Goal: Task Accomplishment & Management: Manage account settings

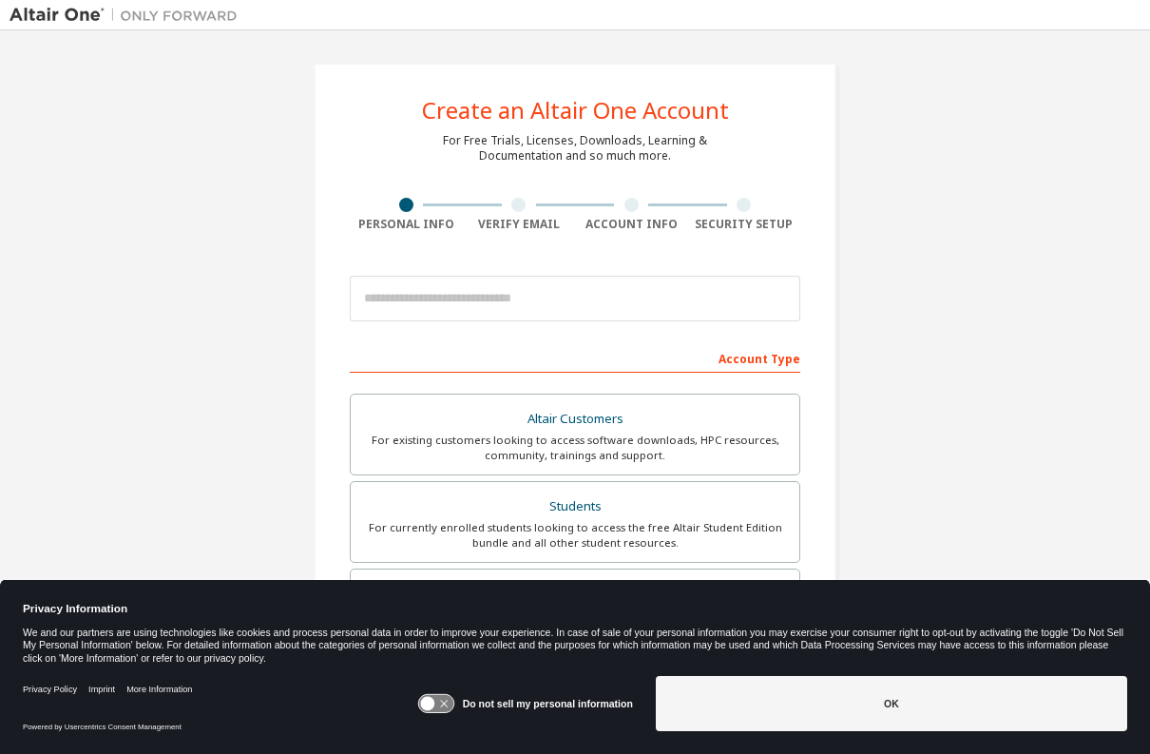
click at [476, 306] on input "email" at bounding box center [575, 299] width 450 height 46
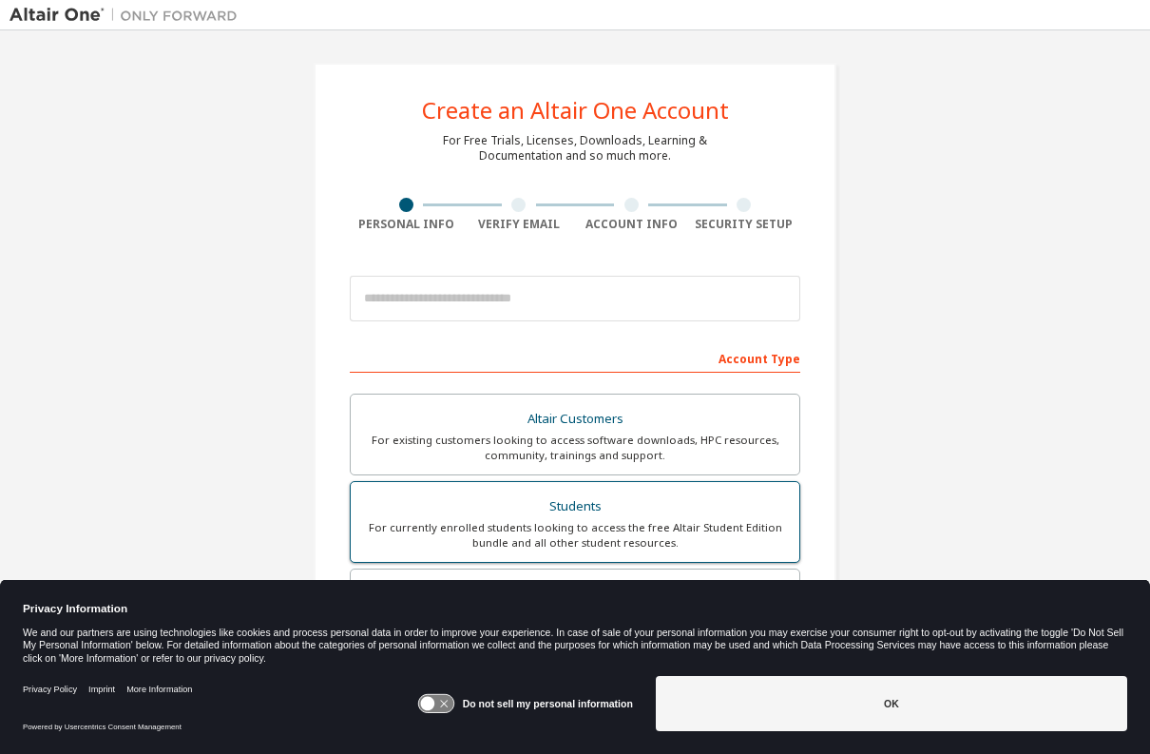
click at [489, 497] on div "Students" at bounding box center [575, 506] width 426 height 27
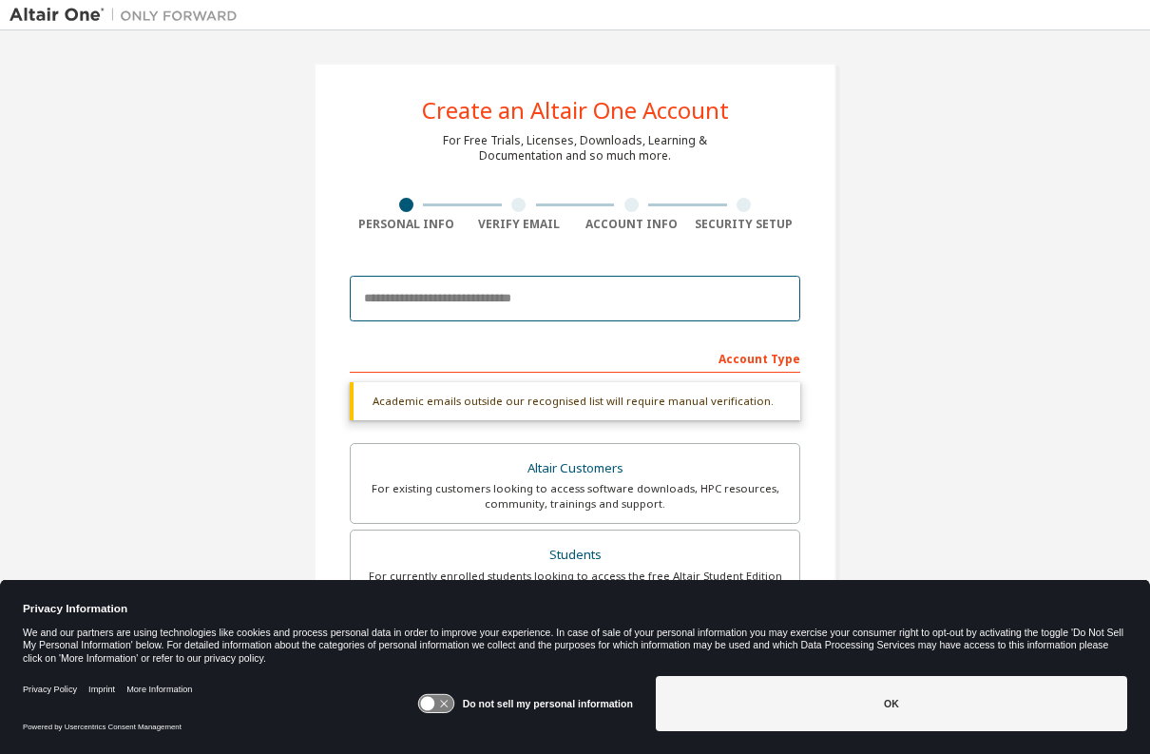
click at [490, 301] on input "email" at bounding box center [575, 299] width 450 height 46
type input "*"
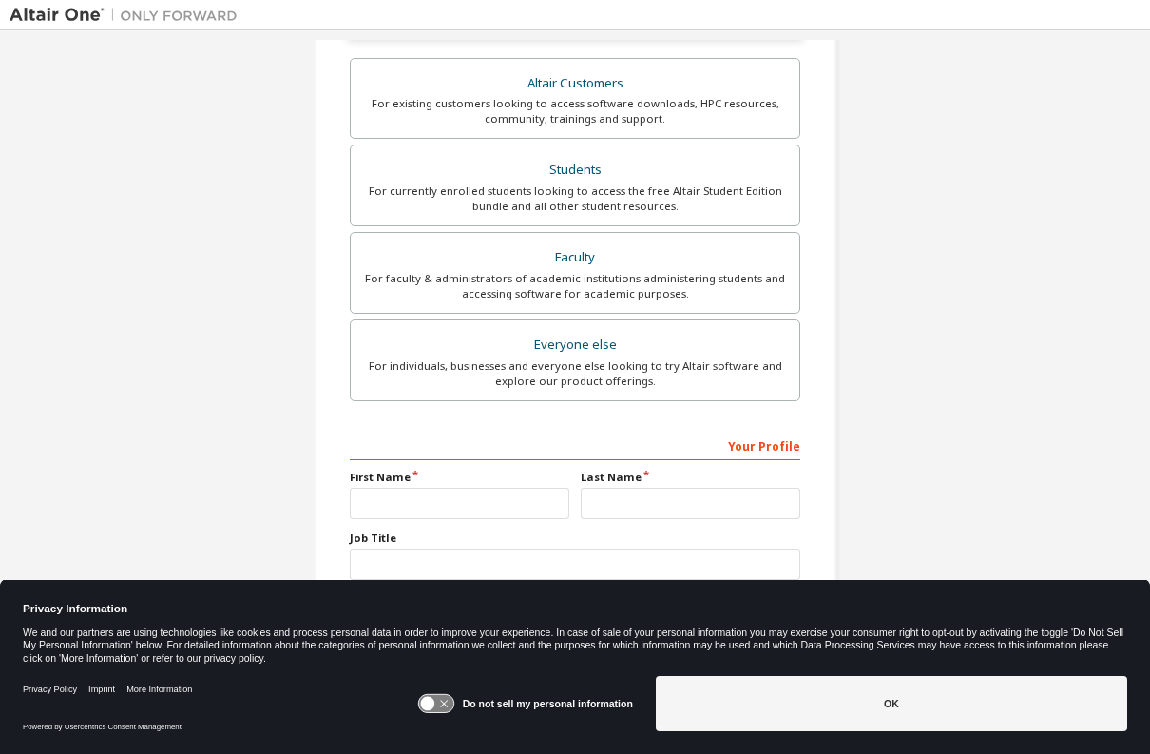
scroll to position [409, 0]
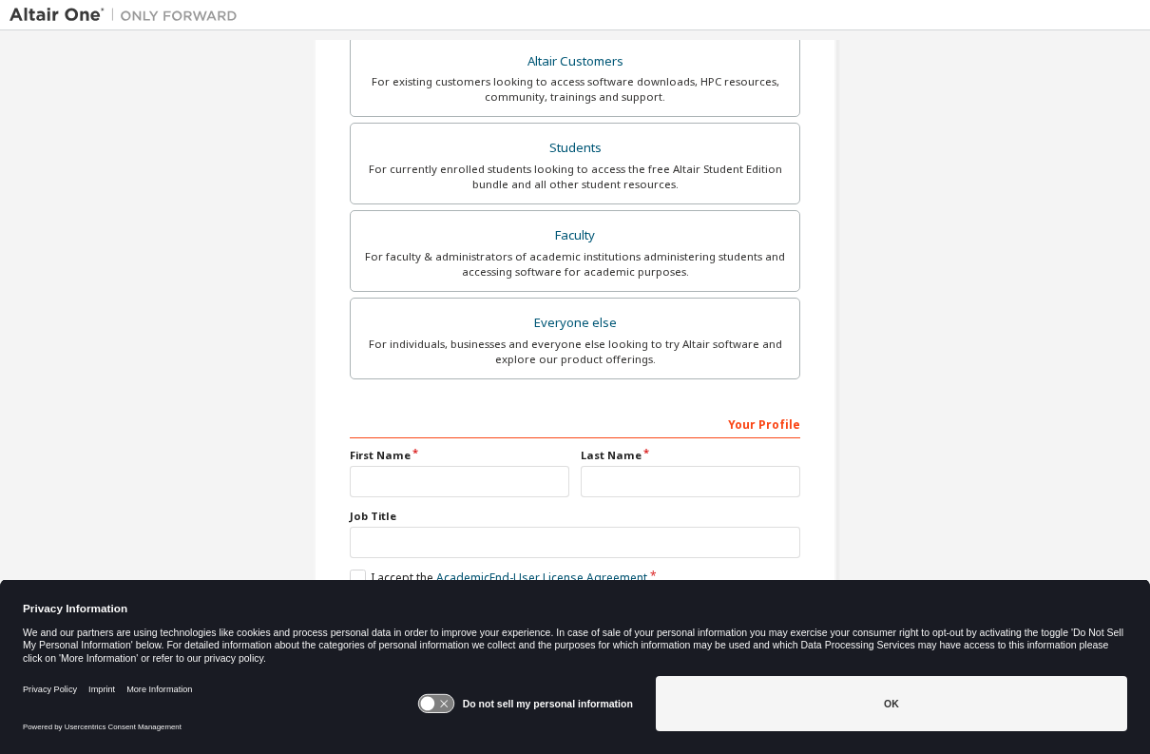
type input "**********"
click at [396, 455] on label "First Name" at bounding box center [460, 455] width 220 height 15
click at [403, 470] on input "text" at bounding box center [460, 481] width 220 height 31
type input "*****"
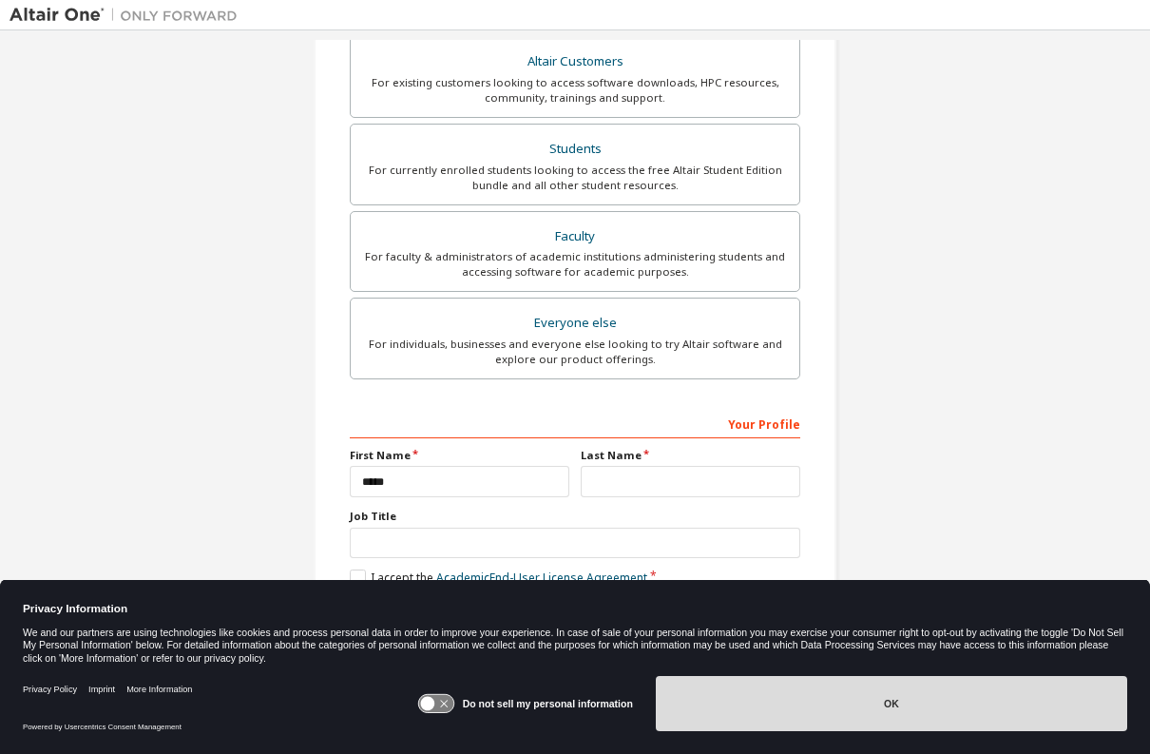
click at [788, 687] on button "OK" at bounding box center [891, 703] width 471 height 55
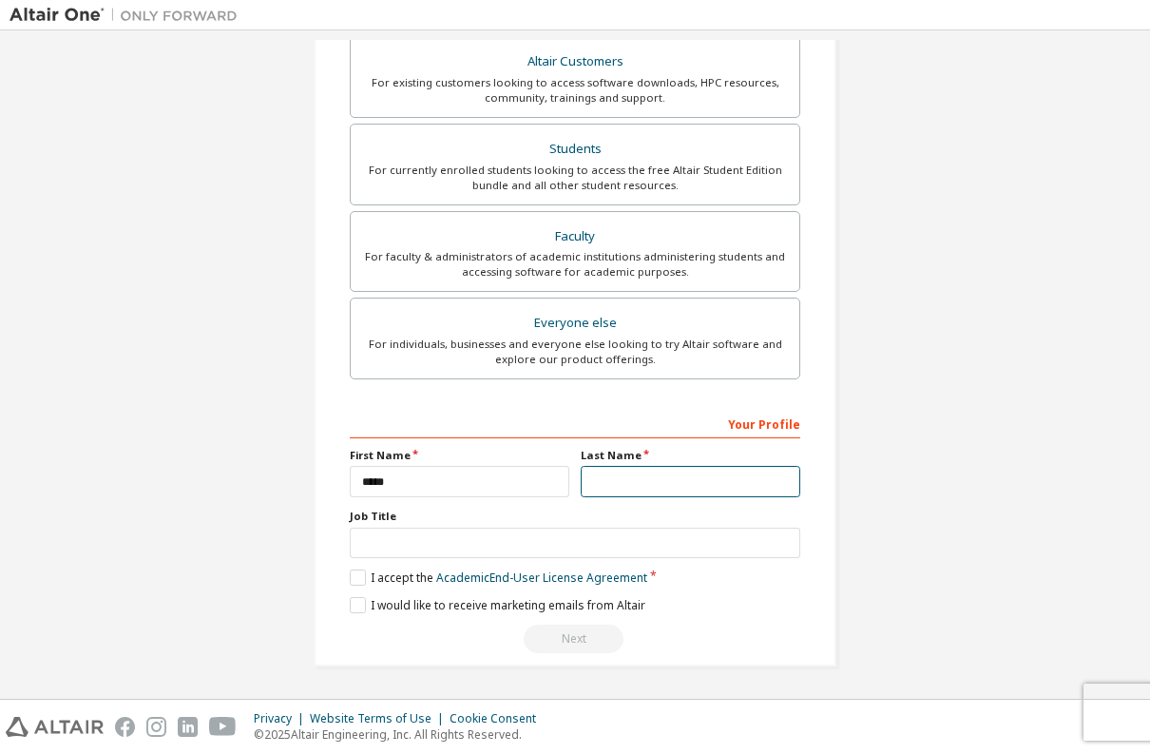
click at [661, 486] on input "text" at bounding box center [691, 481] width 220 height 31
type input "*****"
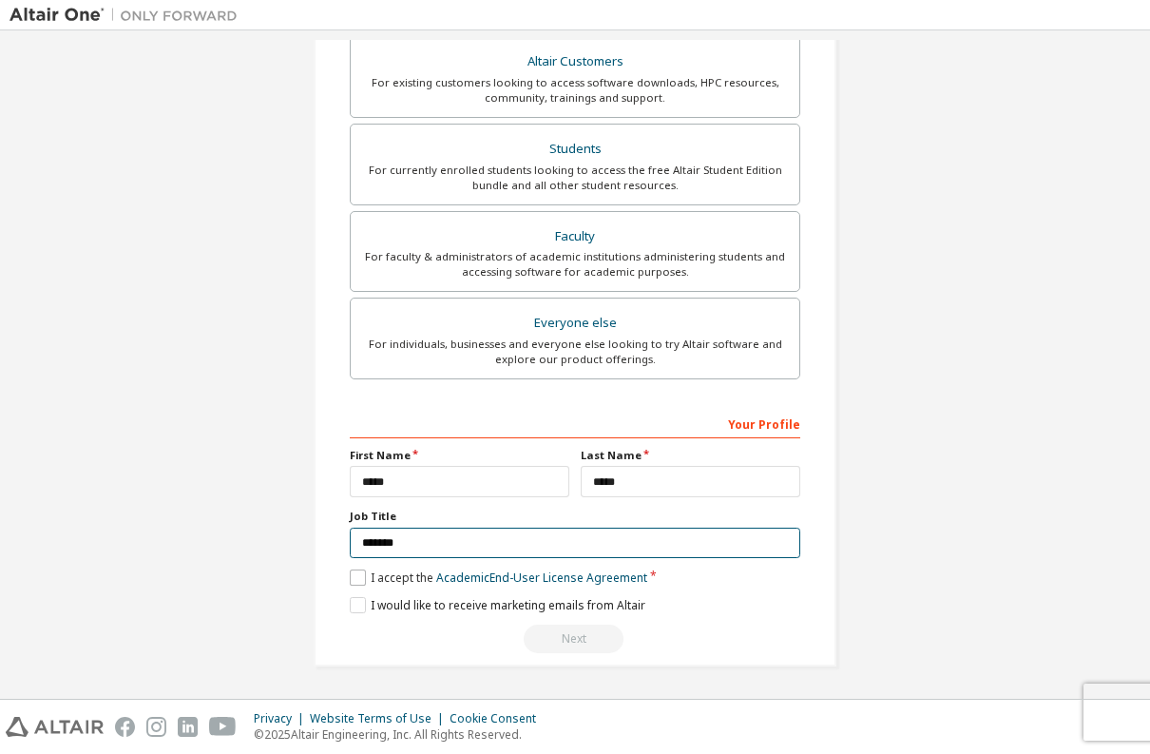
type input "*******"
click at [371, 576] on label "I accept the Academic End-User License Agreement" at bounding box center [498, 577] width 297 height 16
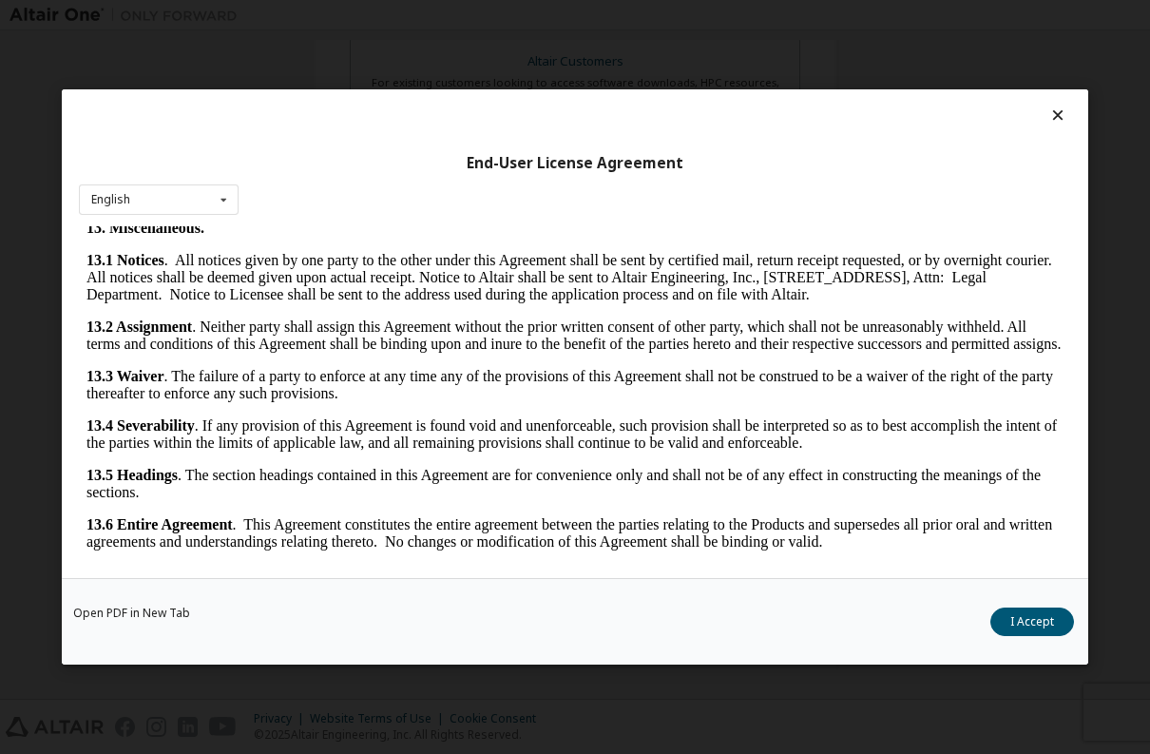
scroll to position [9, 0]
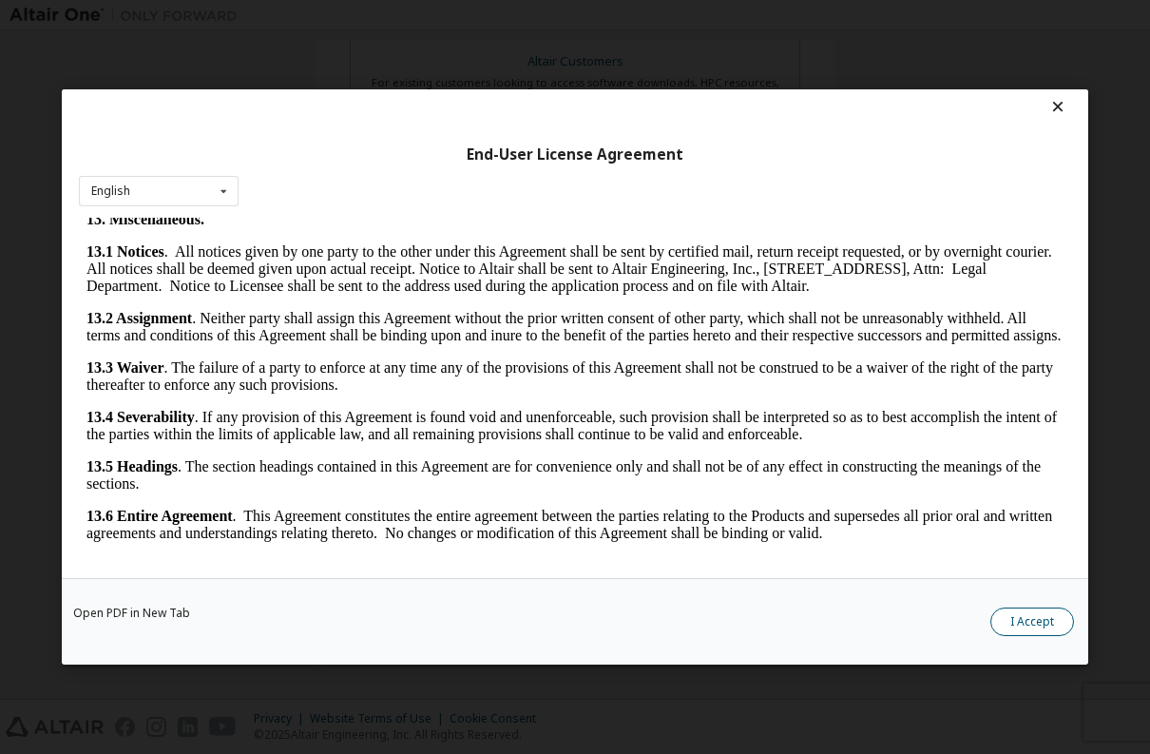
click at [1029, 618] on button "I Accept" at bounding box center [1032, 621] width 84 height 29
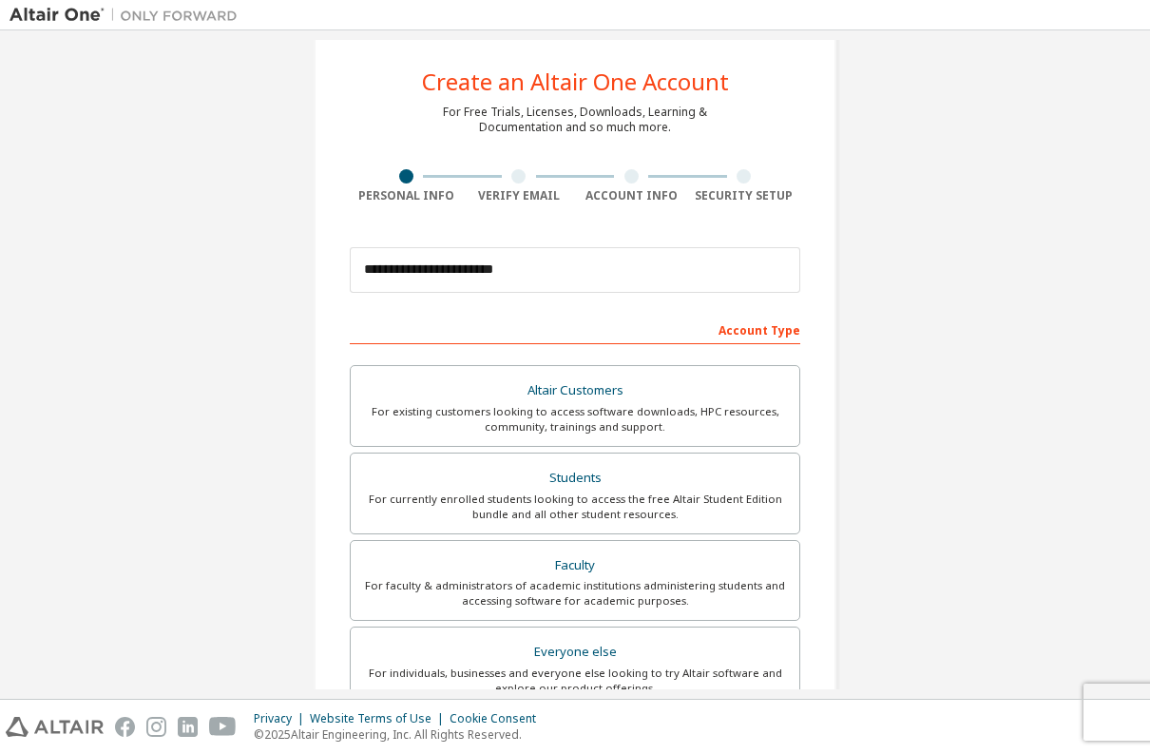
scroll to position [359, 0]
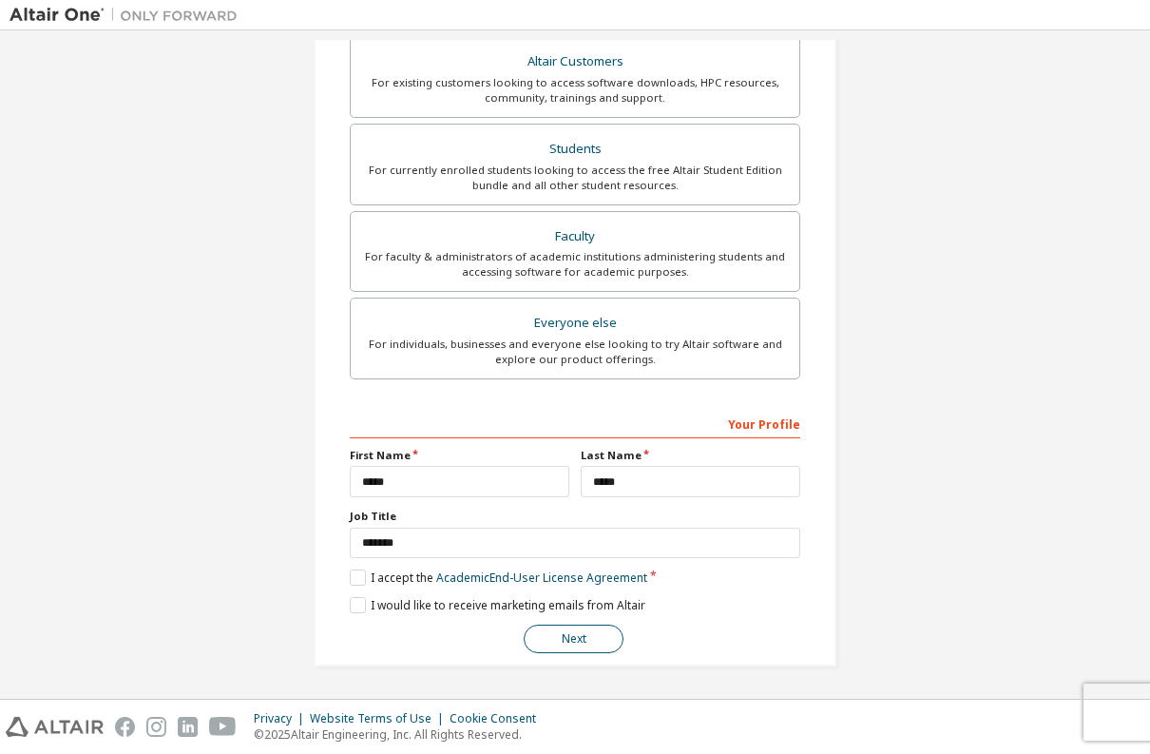
click at [600, 633] on button "Next" at bounding box center [574, 638] width 100 height 29
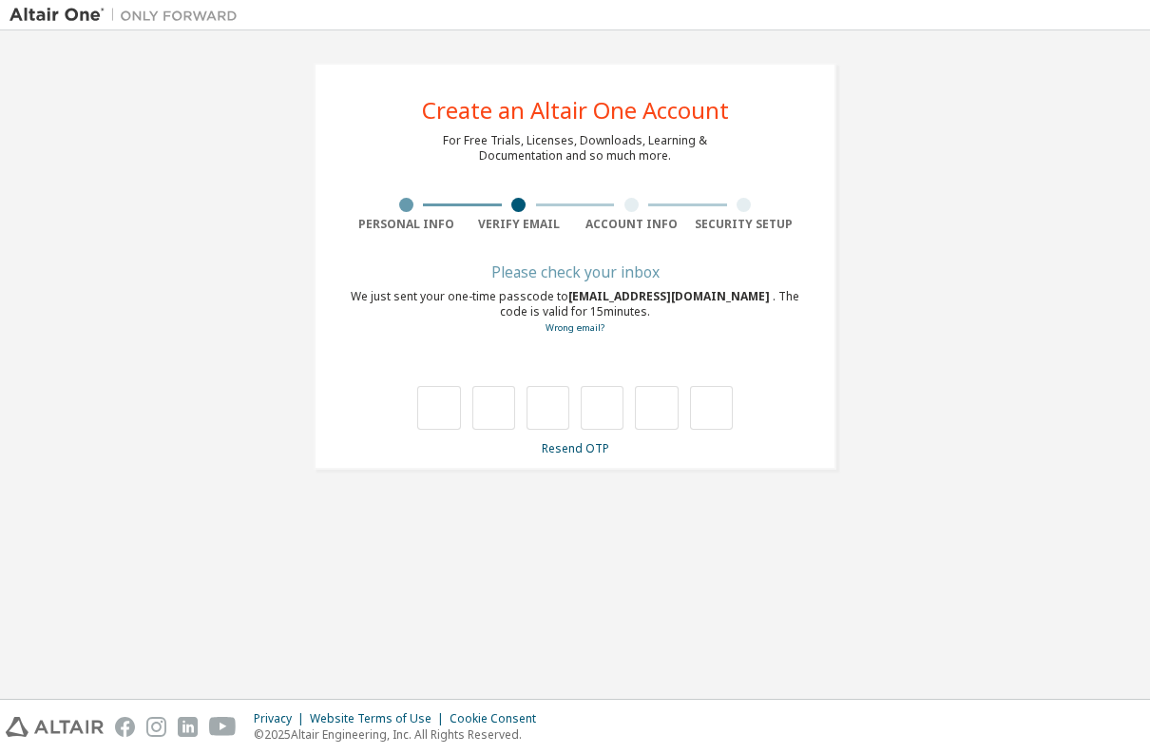
scroll to position [0, 0]
type input "*"
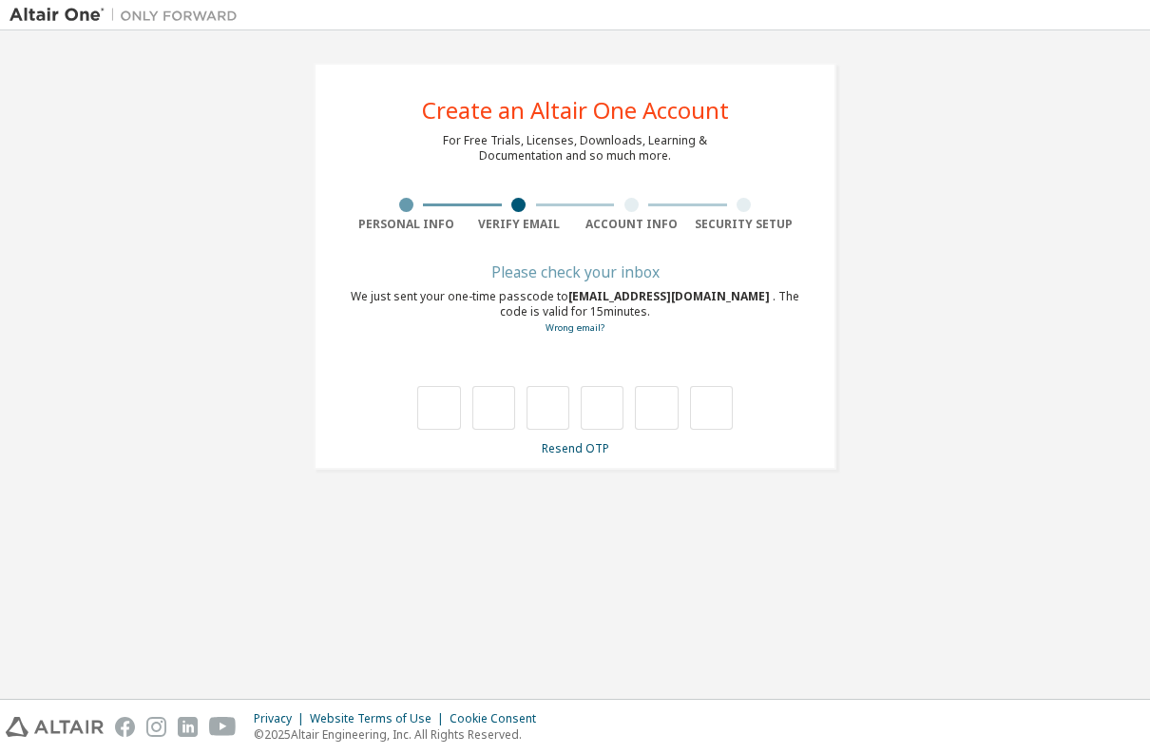
type input "*"
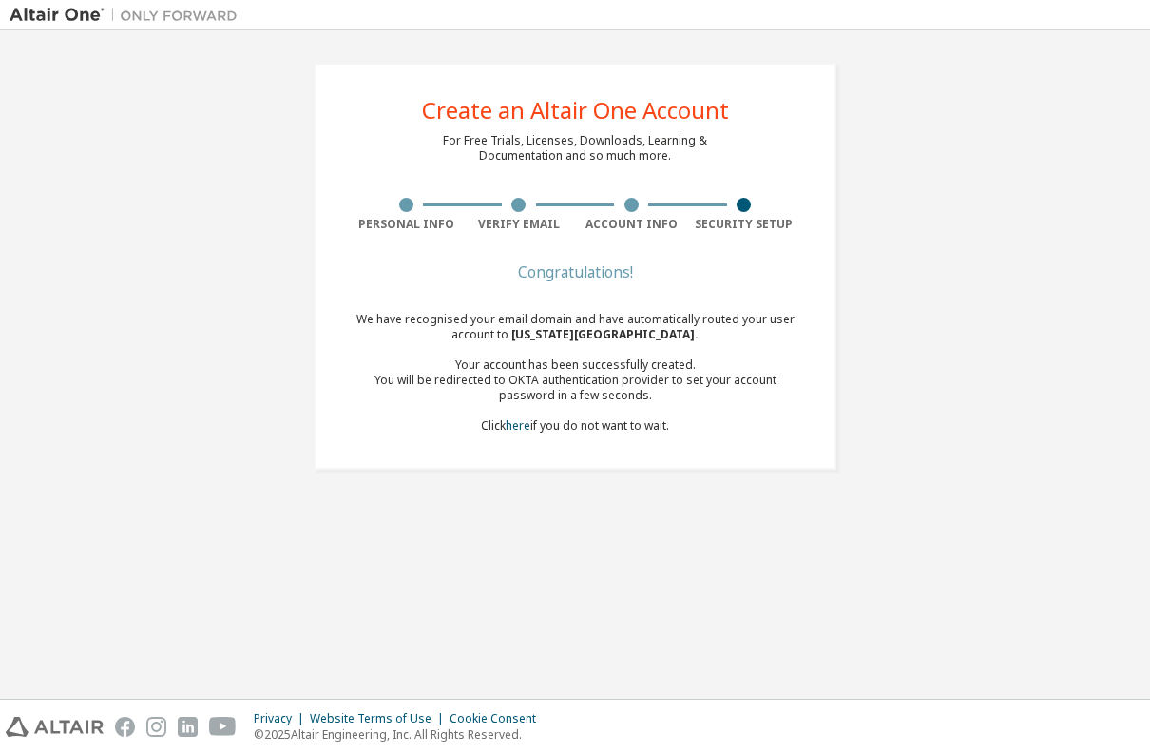
click at [623, 430] on div "We have recognised your email domain and have automatically routed your user ac…" at bounding box center [575, 373] width 450 height 122
click at [513, 427] on link "here" at bounding box center [518, 425] width 25 height 16
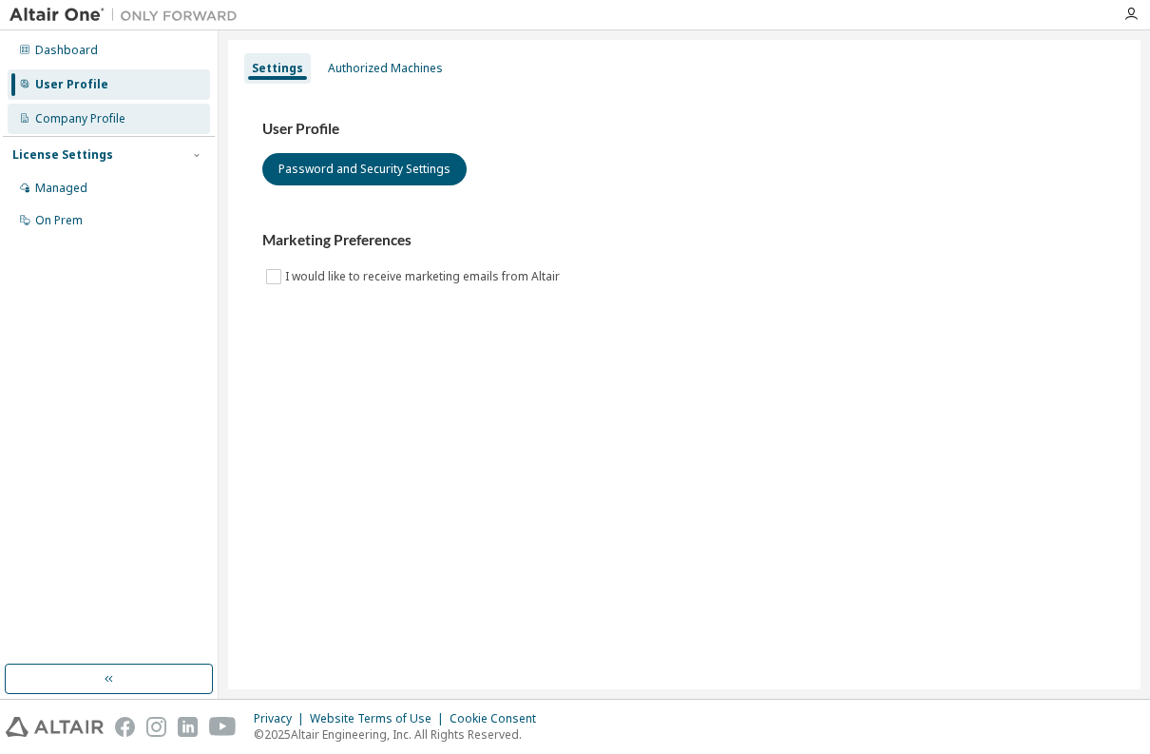
click at [77, 127] on div "Company Profile" at bounding box center [109, 119] width 202 height 30
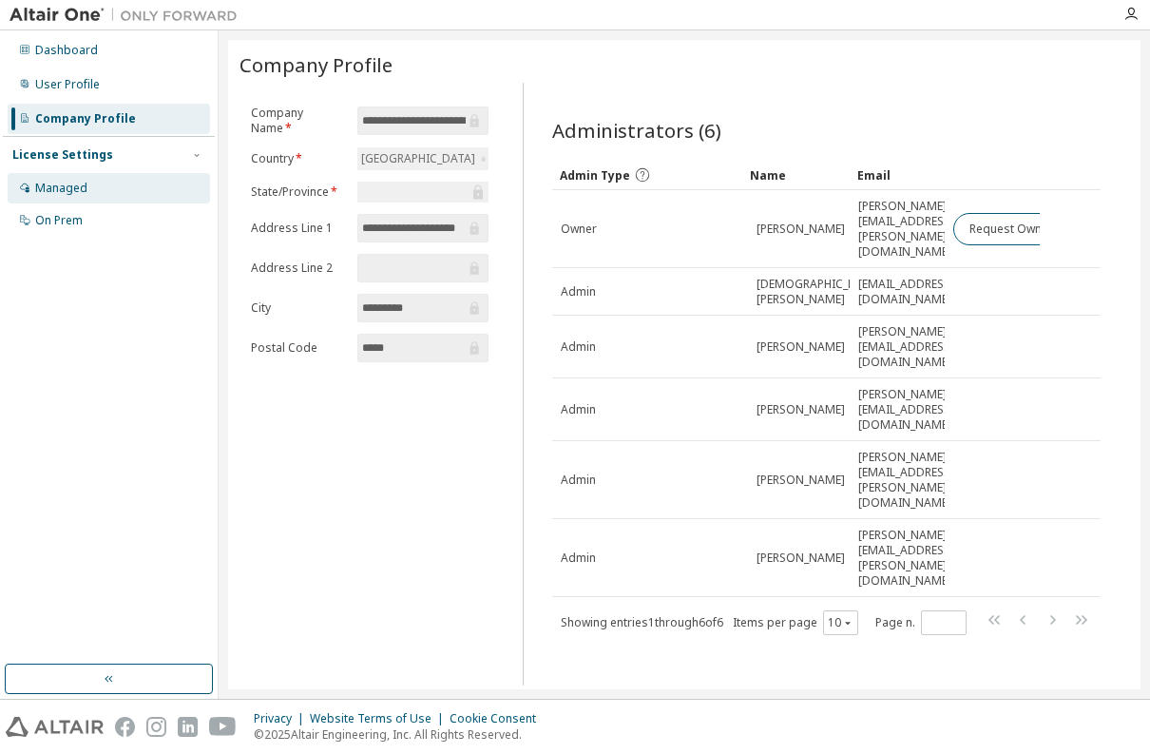
click at [90, 188] on div "Managed" at bounding box center [109, 188] width 202 height 30
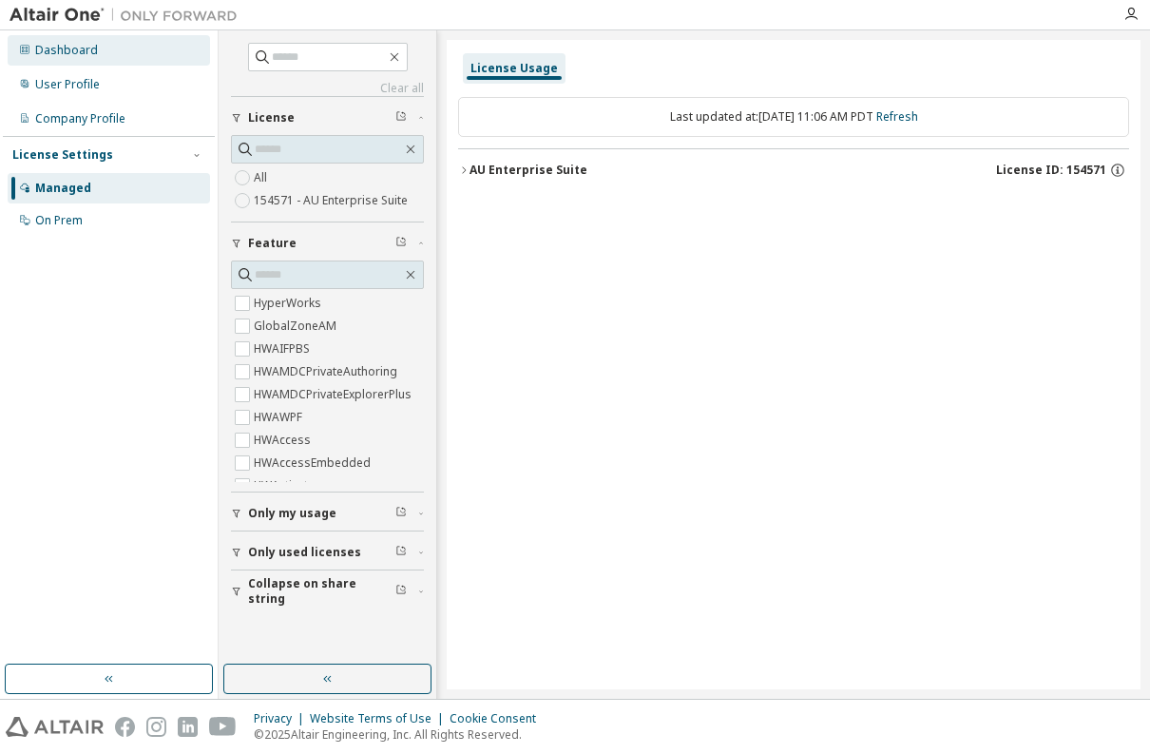
click at [74, 53] on div "Dashboard" at bounding box center [66, 50] width 63 height 15
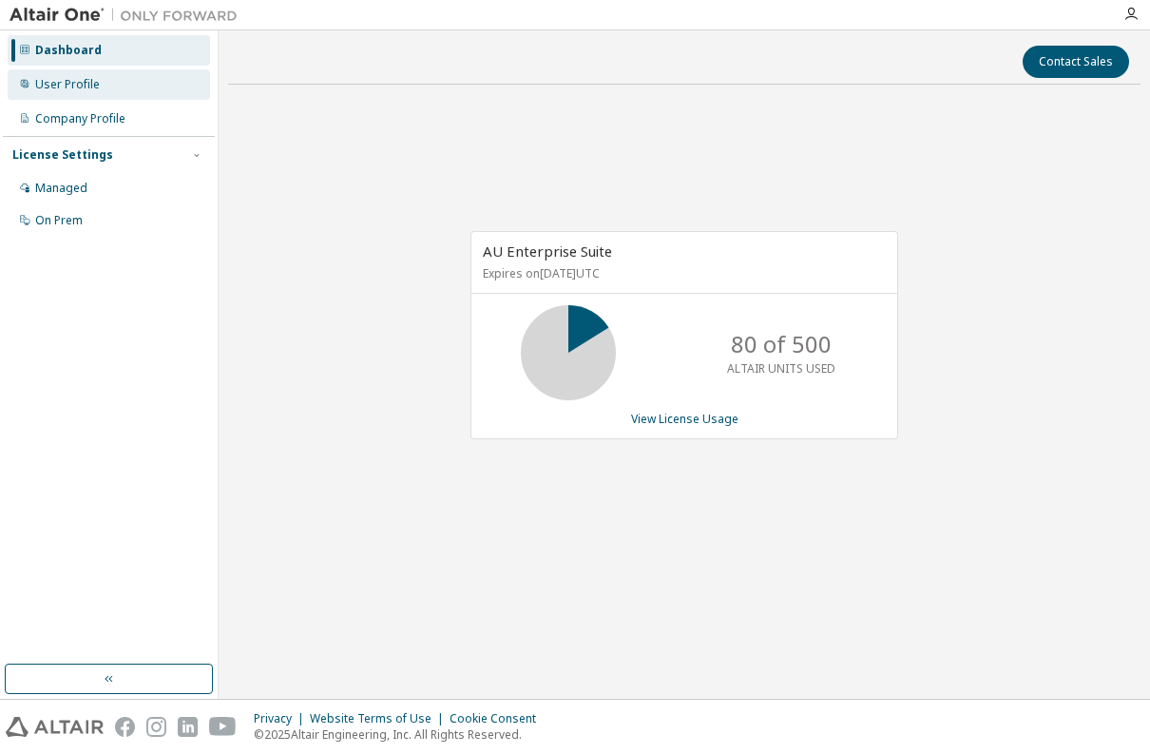
click at [93, 78] on div "User Profile" at bounding box center [67, 84] width 65 height 15
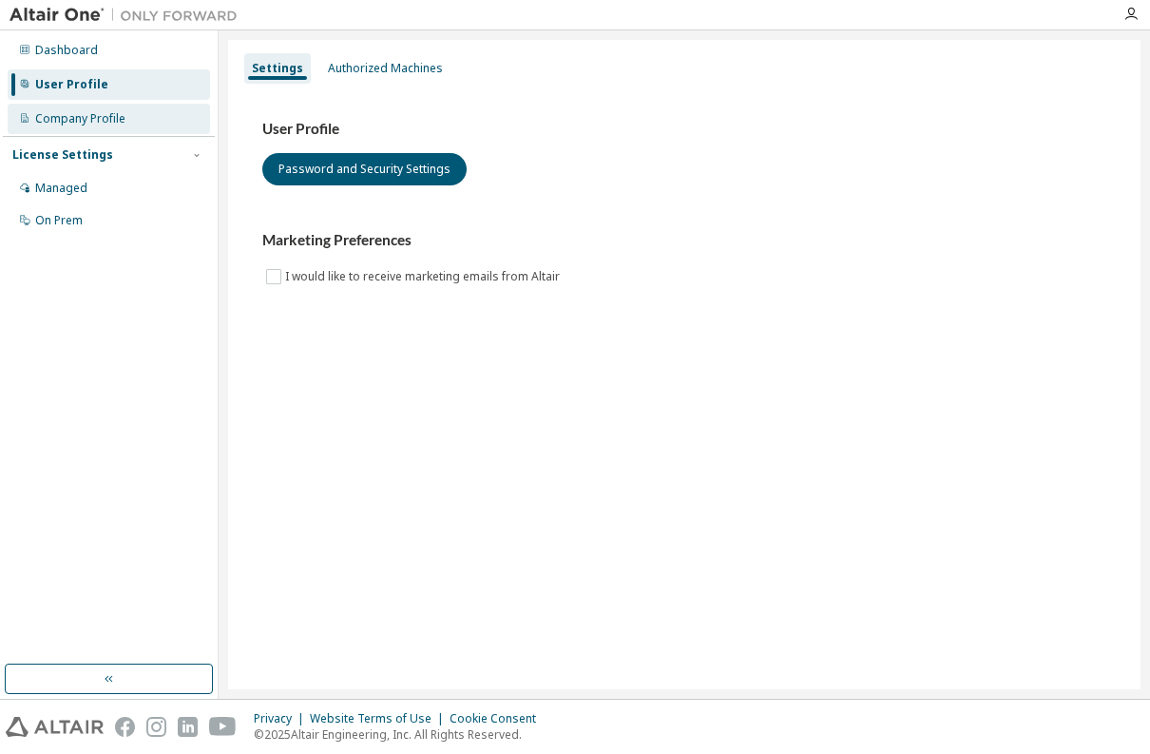
click at [110, 105] on div "Company Profile" at bounding box center [109, 119] width 202 height 30
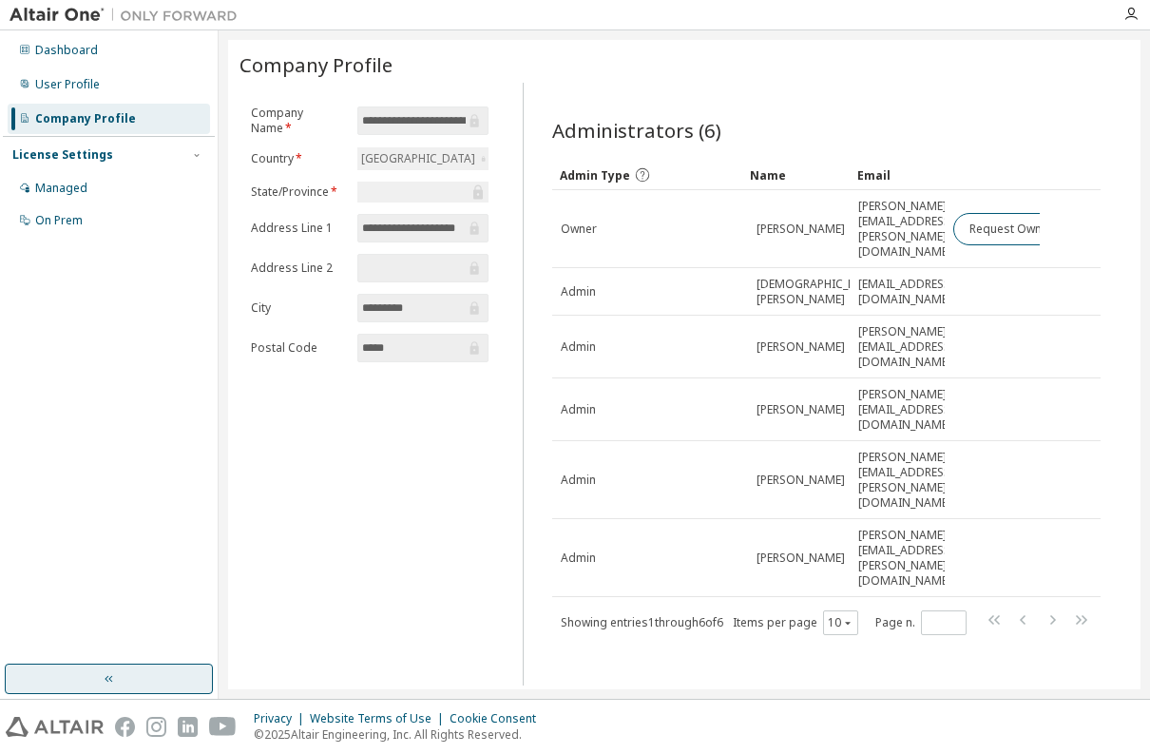
click at [89, 685] on button "button" at bounding box center [109, 678] width 208 height 30
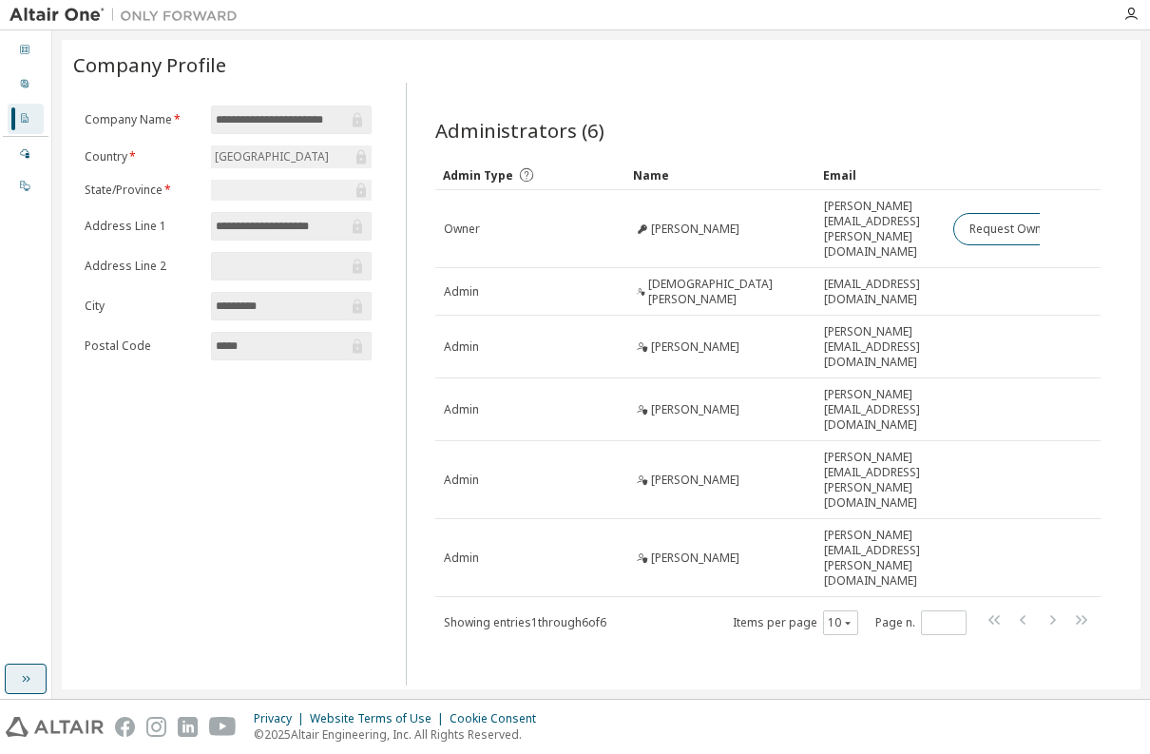
click at [24, 676] on icon "button" at bounding box center [27, 679] width 8 height 7
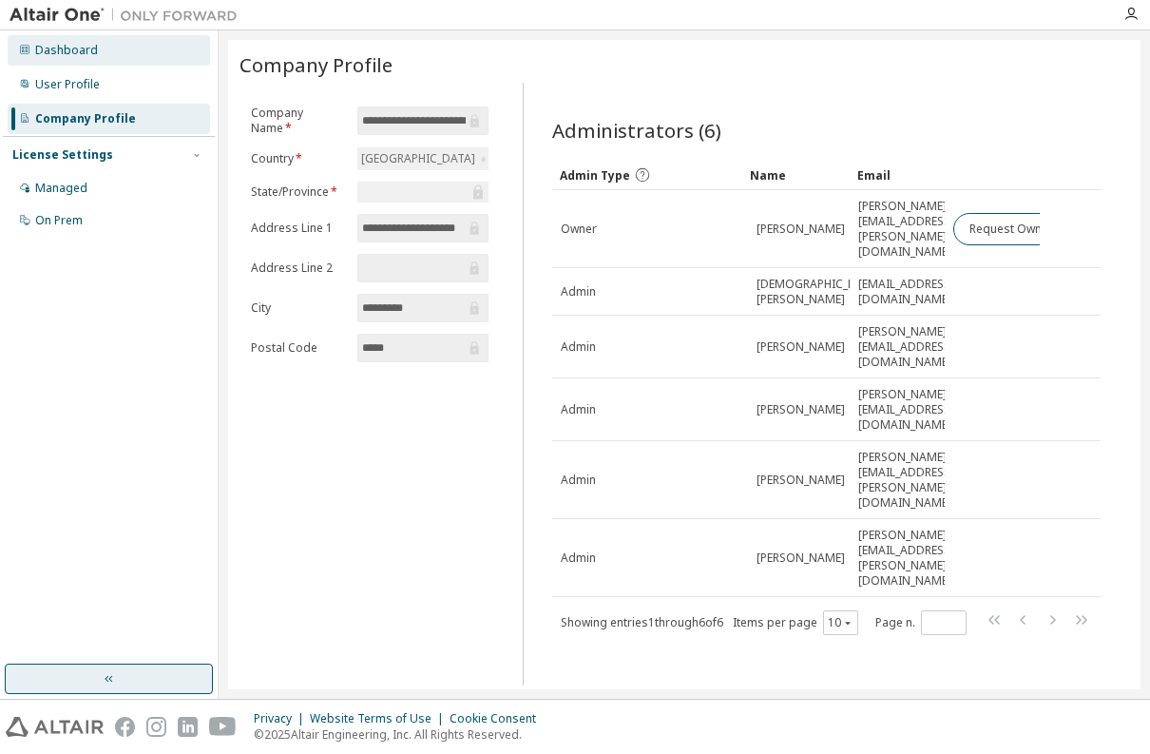
click at [79, 58] on div "Dashboard" at bounding box center [66, 50] width 63 height 15
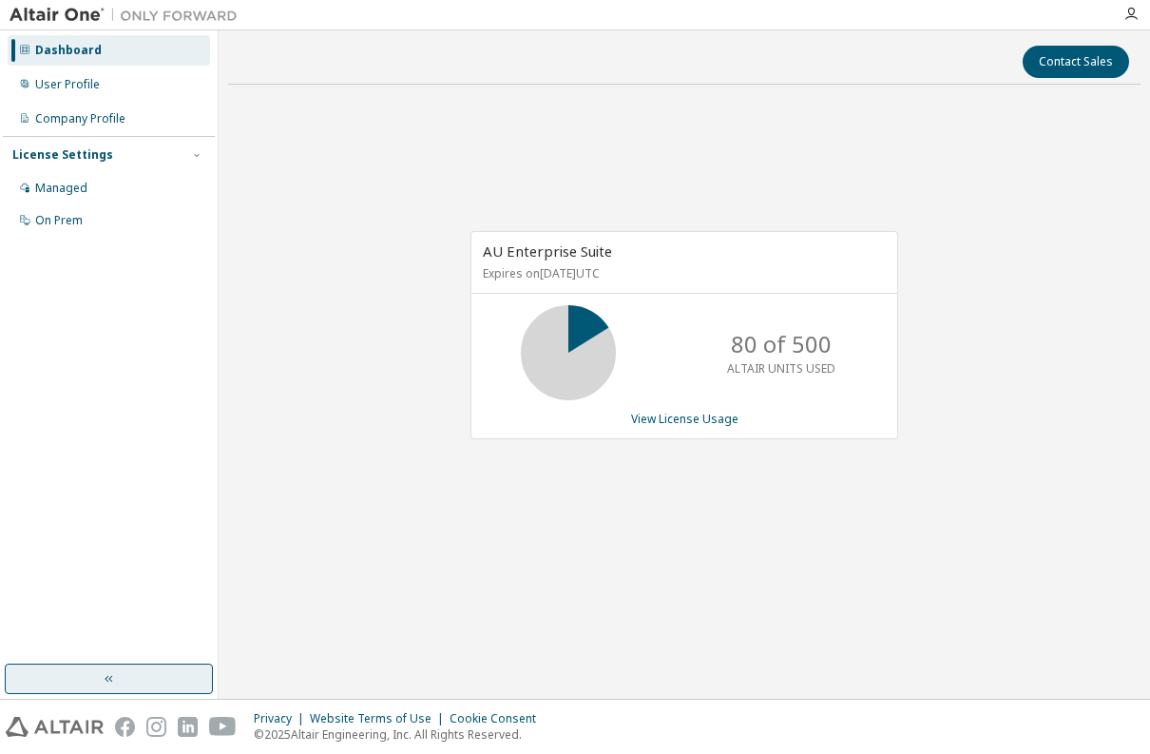
click at [91, 16] on img at bounding box center [129, 15] width 238 height 19
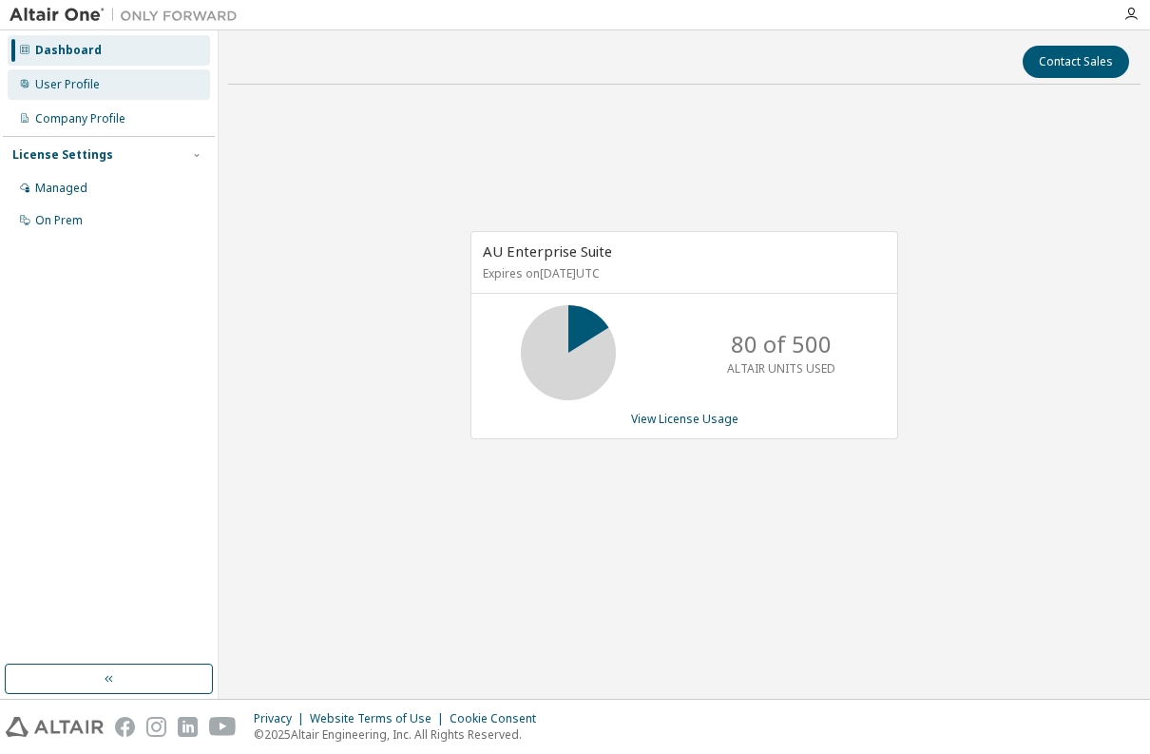
click at [166, 95] on div "User Profile" at bounding box center [109, 84] width 202 height 30
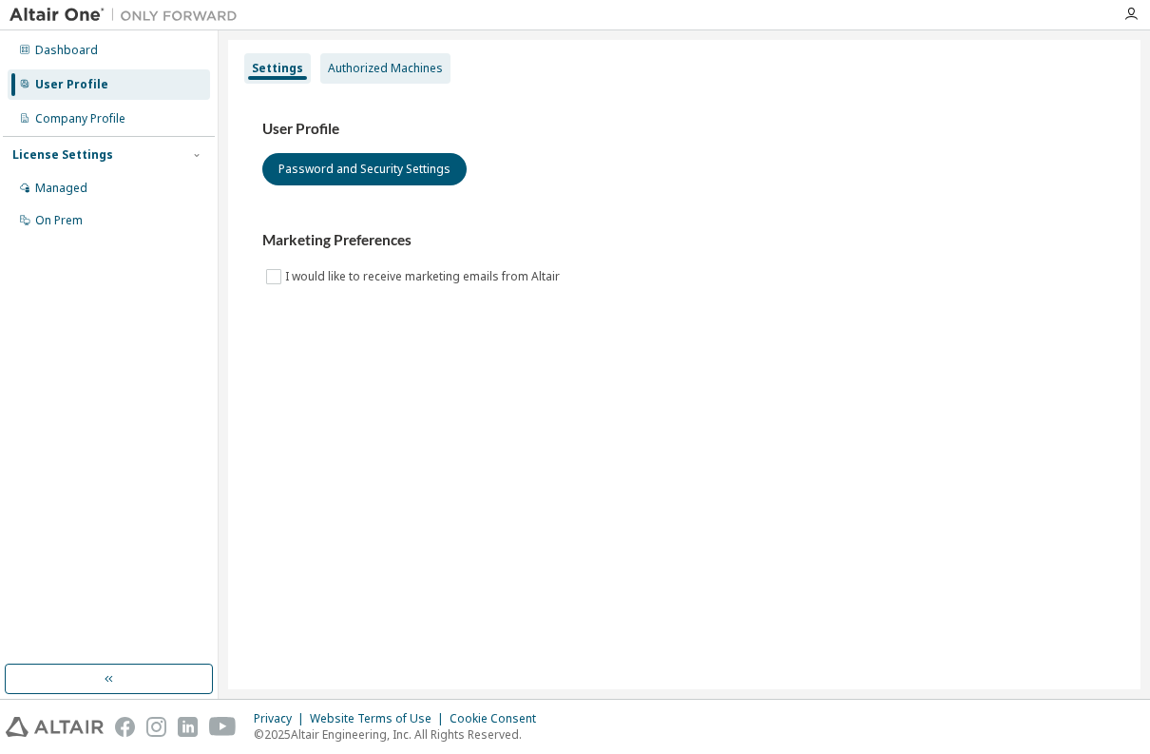
click at [359, 72] on div "Authorized Machines" at bounding box center [385, 68] width 115 height 15
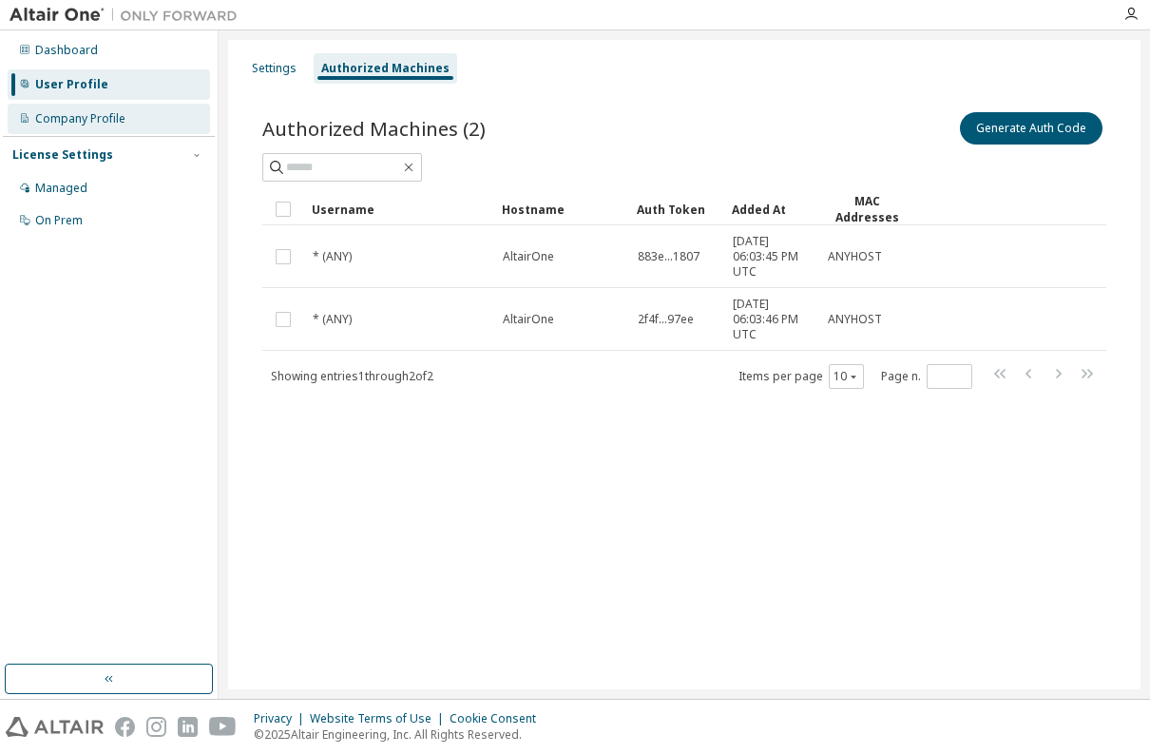
click at [107, 126] on div "Company Profile" at bounding box center [80, 118] width 90 height 15
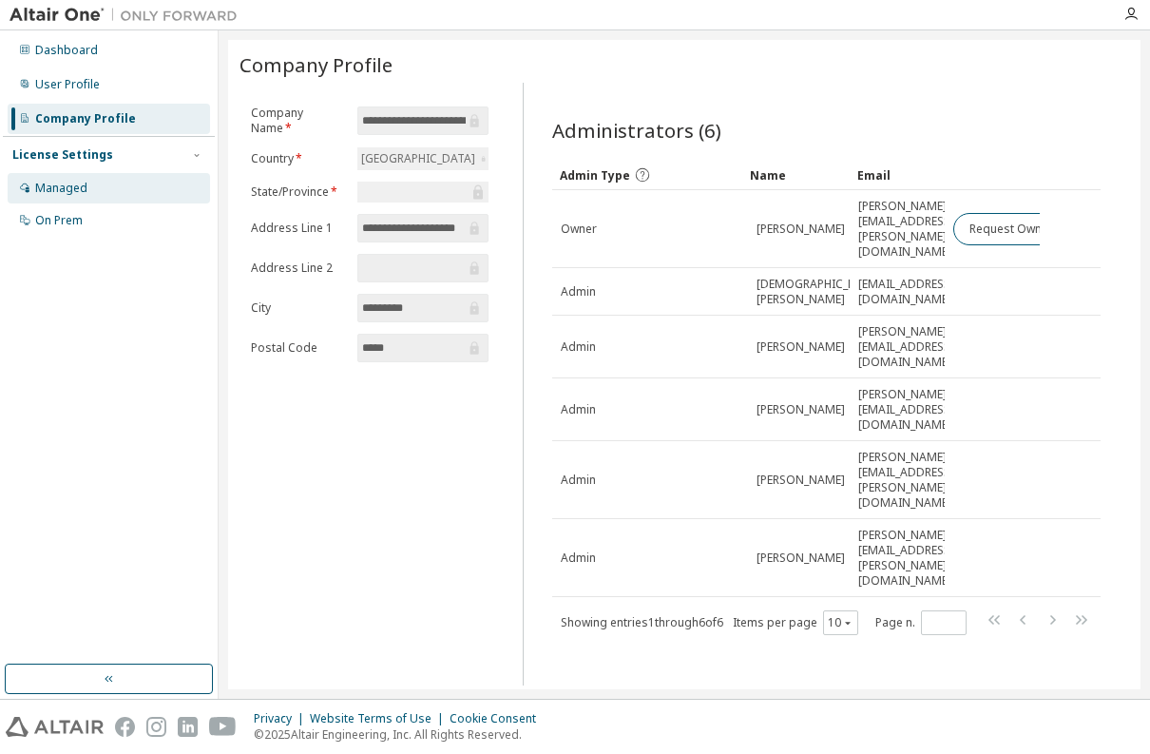
click at [76, 179] on div "Managed" at bounding box center [109, 188] width 202 height 30
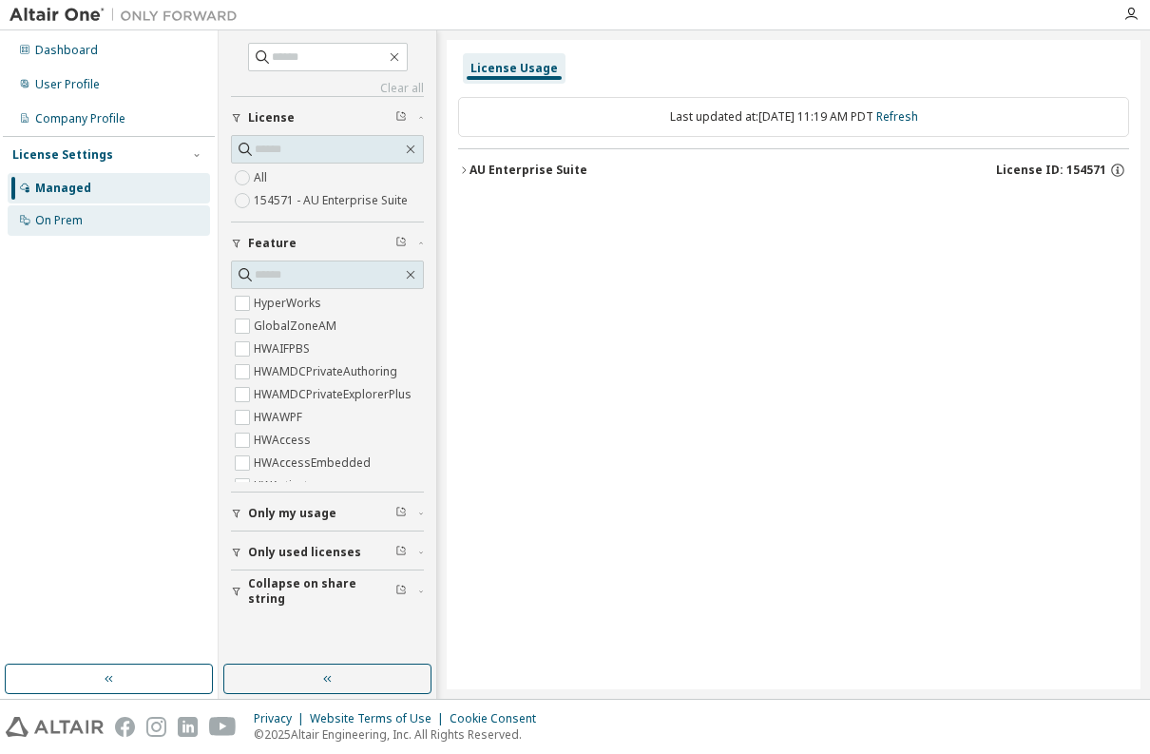
click at [123, 216] on div "On Prem" at bounding box center [109, 220] width 202 height 30
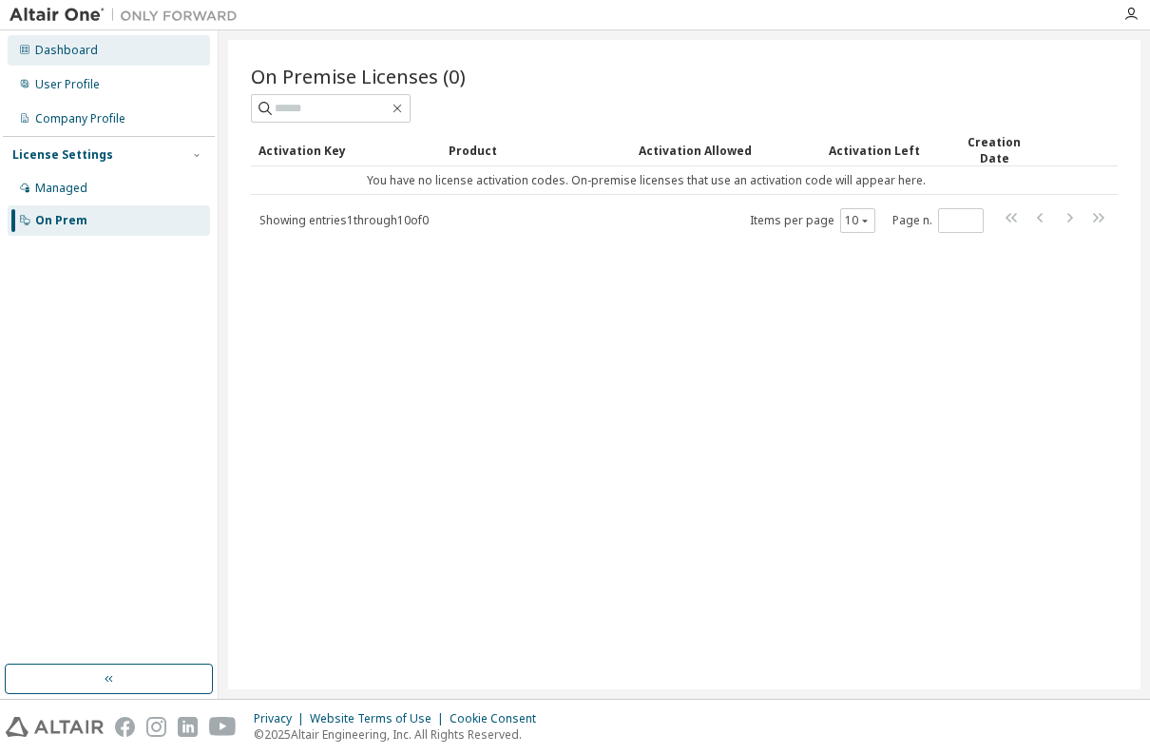
click at [112, 55] on div "Dashboard" at bounding box center [109, 50] width 202 height 30
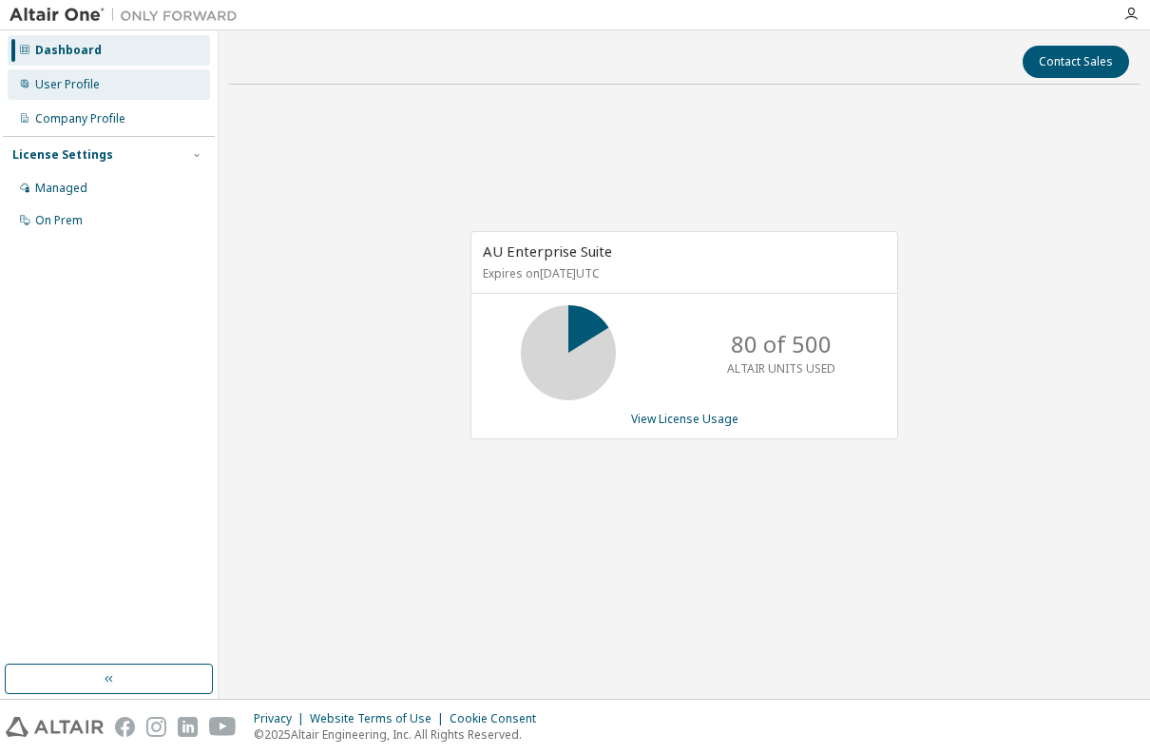
click at [128, 80] on div "User Profile" at bounding box center [109, 84] width 202 height 30
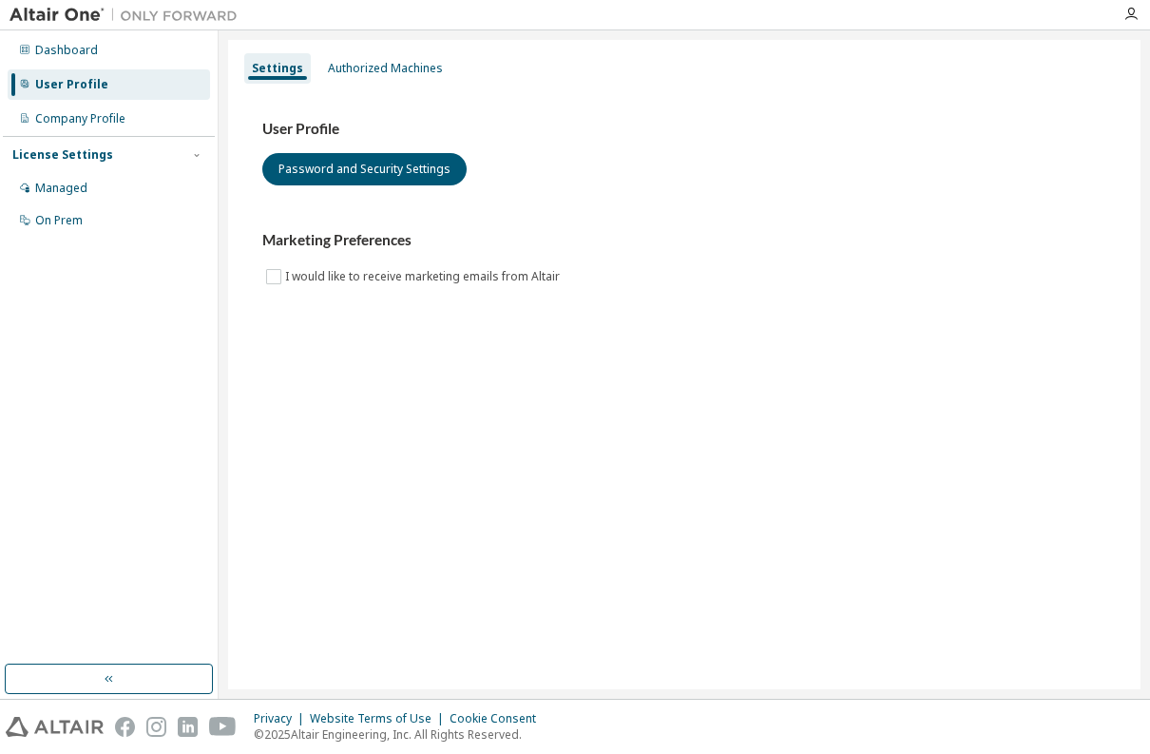
click at [137, 97] on div "User Profile" at bounding box center [109, 84] width 202 height 30
click at [141, 127] on div "Company Profile" at bounding box center [109, 119] width 202 height 30
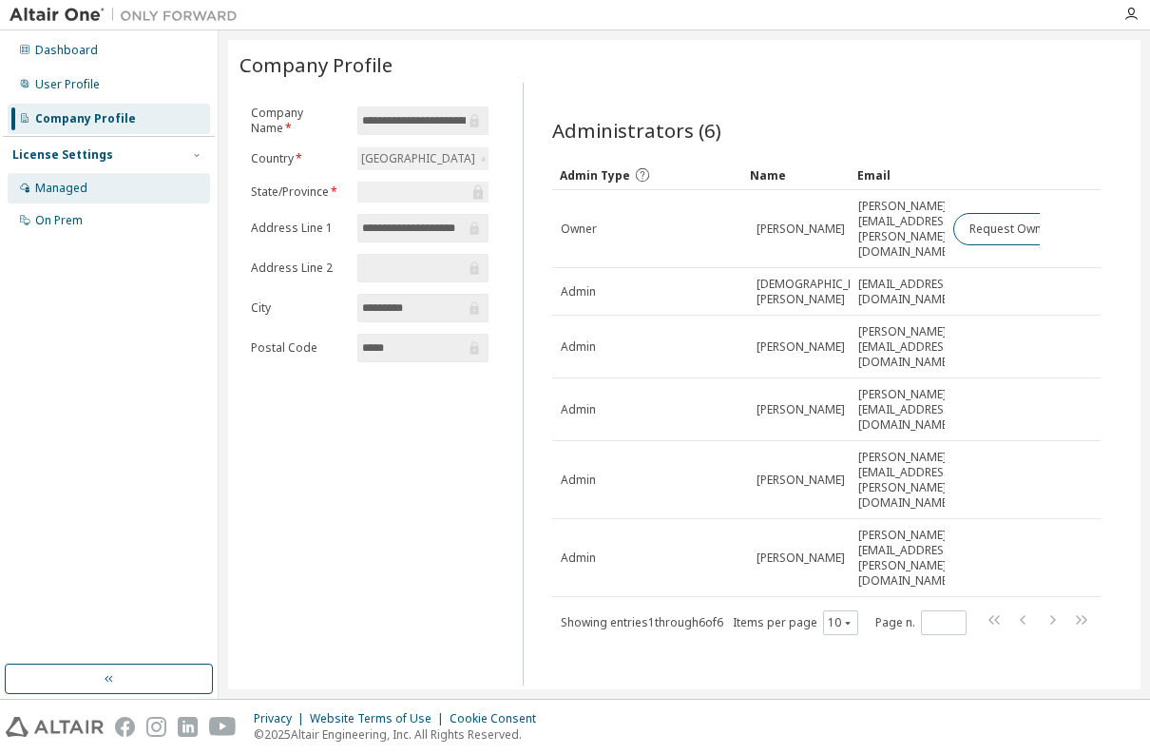
click at [92, 187] on div "Managed" at bounding box center [109, 188] width 202 height 30
